Goal: Find specific page/section: Find specific page/section

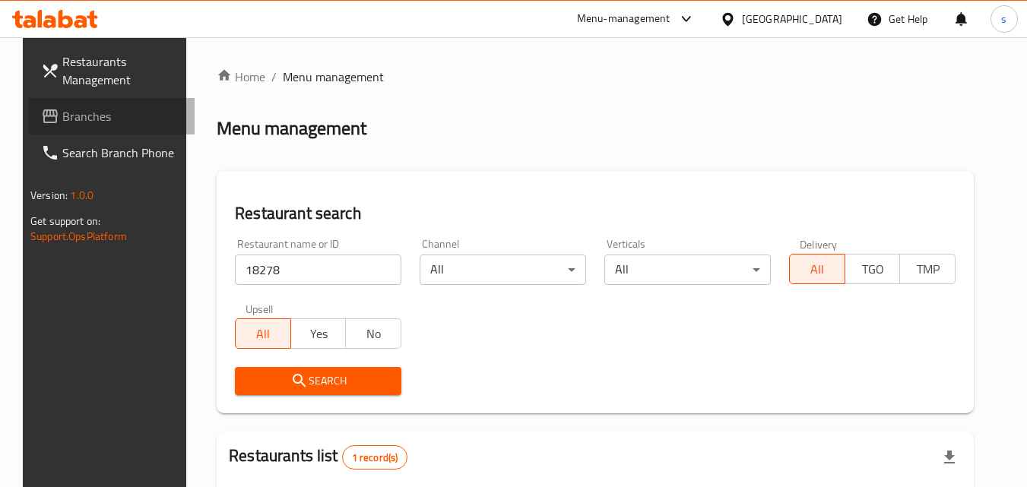
click at [62, 113] on span "Branches" at bounding box center [122, 116] width 120 height 18
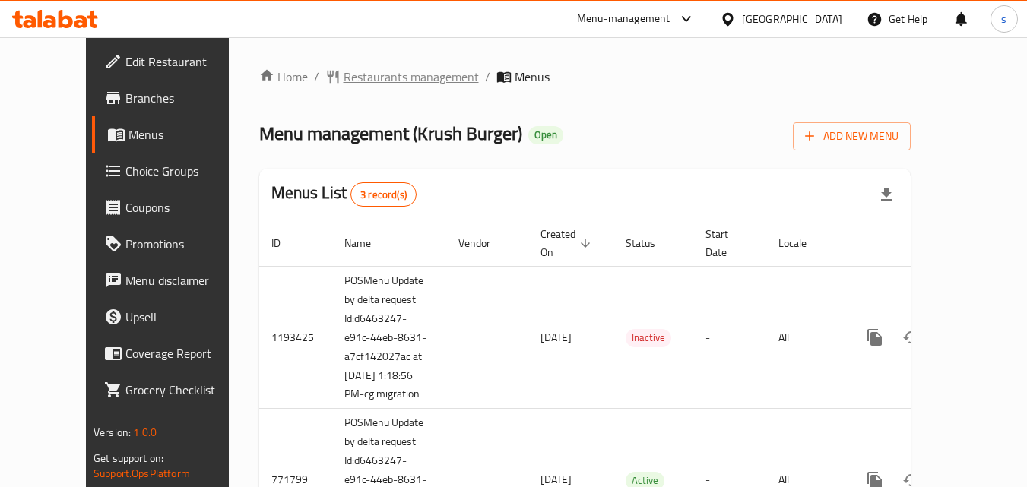
click at [344, 80] on span "Restaurants management" at bounding box center [411, 77] width 135 height 18
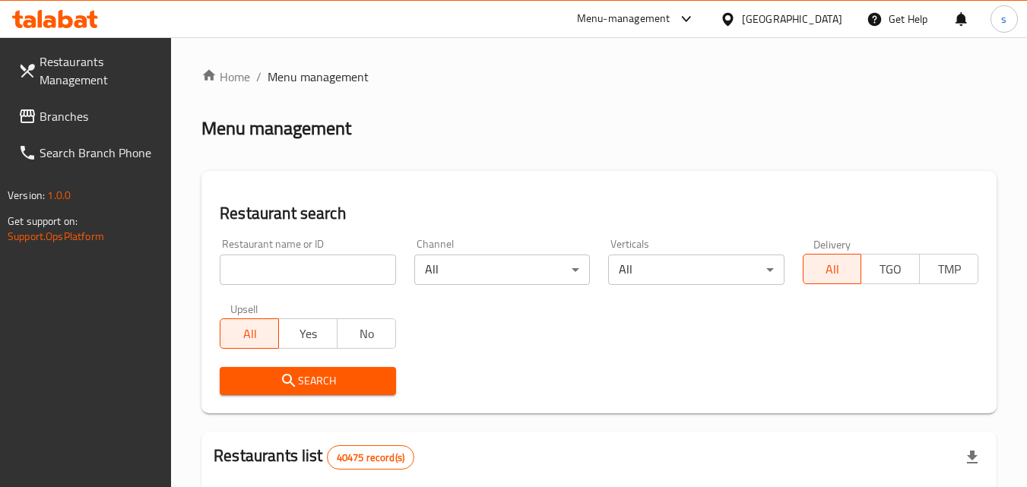
click at [292, 272] on input "search" at bounding box center [308, 270] width 176 height 30
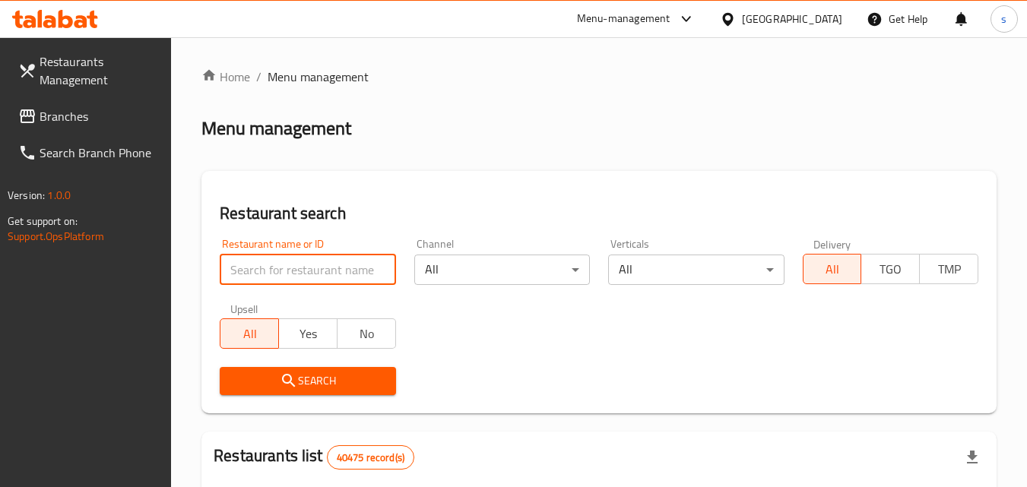
paste input "16372"
type input "16372"
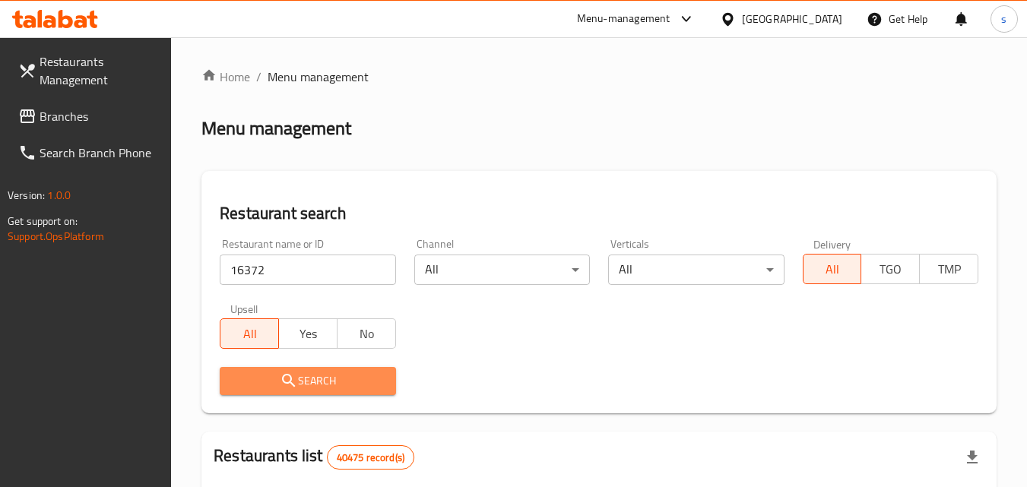
click at [312, 373] on span "Search" at bounding box center [307, 381] width 151 height 19
click at [312, 373] on div at bounding box center [513, 243] width 1027 height 487
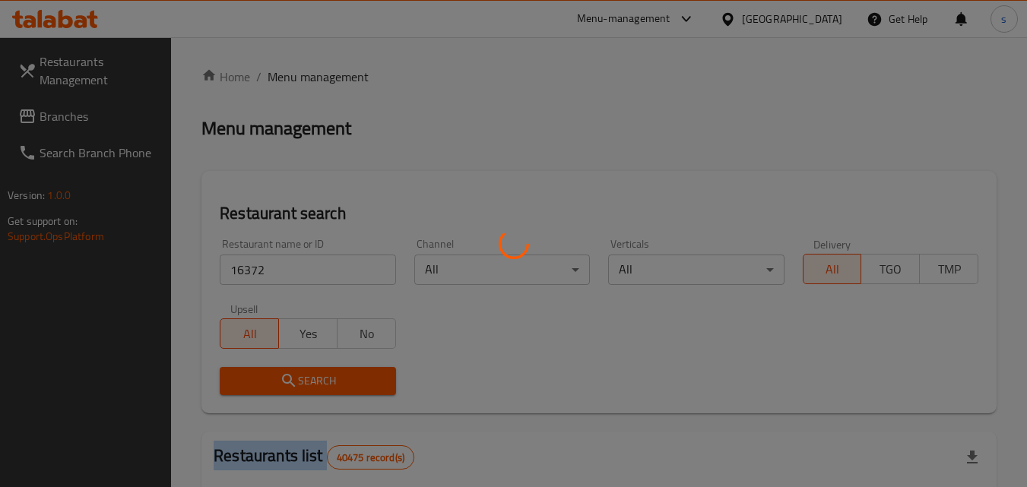
click at [312, 373] on div at bounding box center [513, 243] width 1027 height 487
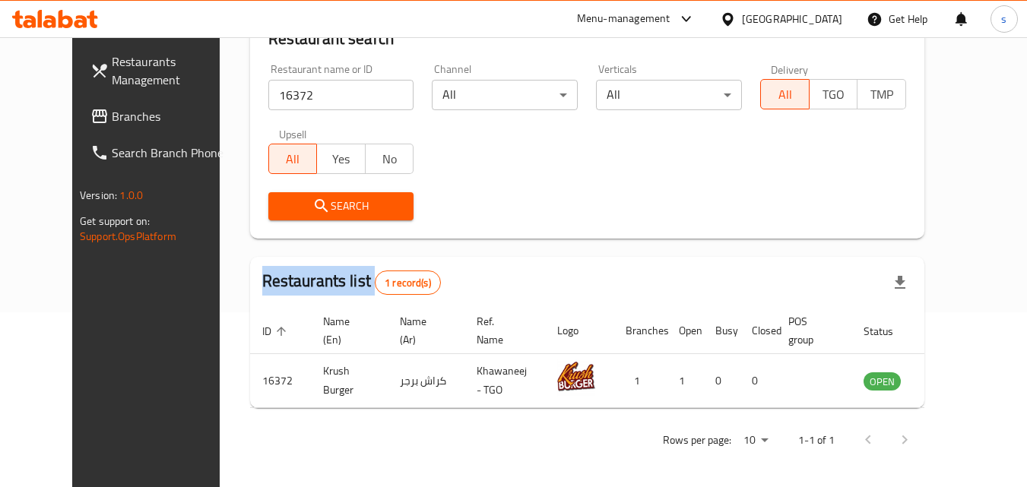
scroll to position [178, 0]
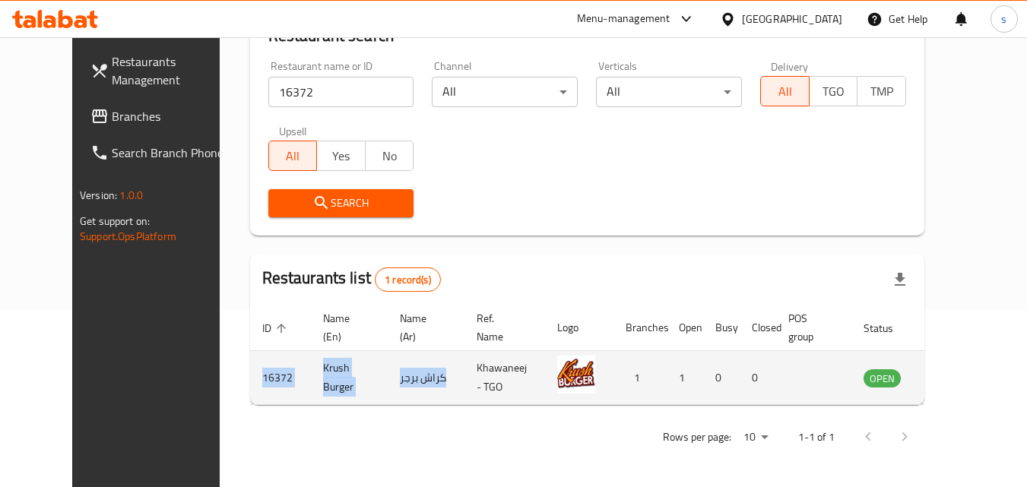
drag, startPoint x: 412, startPoint y: 389, endPoint x: 208, endPoint y: 393, distance: 203.9
click at [250, 393] on tr "16372 Krush Burger كراش برجر Khawaneej - TGO 1 1 0 0 OPEN" at bounding box center [617, 378] width 734 height 54
drag, startPoint x: 790, startPoint y: 386, endPoint x: 205, endPoint y: 383, distance: 585.6
click at [250, 383] on tr "16372 Krush Burger كراش برجر Khawaneej - TGO 1 1 0 0 OPEN" at bounding box center [617, 378] width 734 height 54
